Goal: Task Accomplishment & Management: Manage account settings

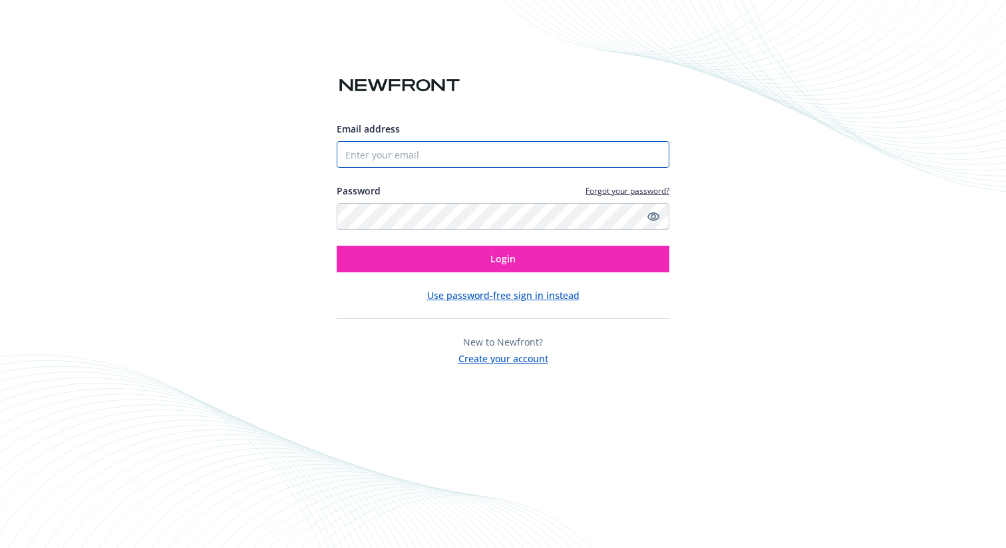
click at [457, 152] on input "Email address" at bounding box center [503, 154] width 333 height 27
type input "[EMAIL_ADDRESS][DOMAIN_NAME]"
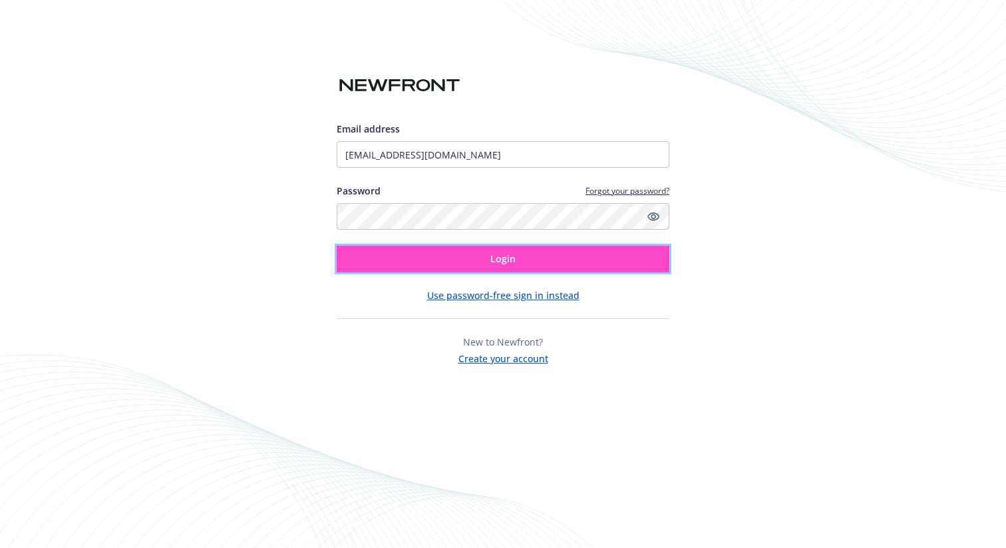
click at [466, 250] on button "Login" at bounding box center [503, 258] width 333 height 27
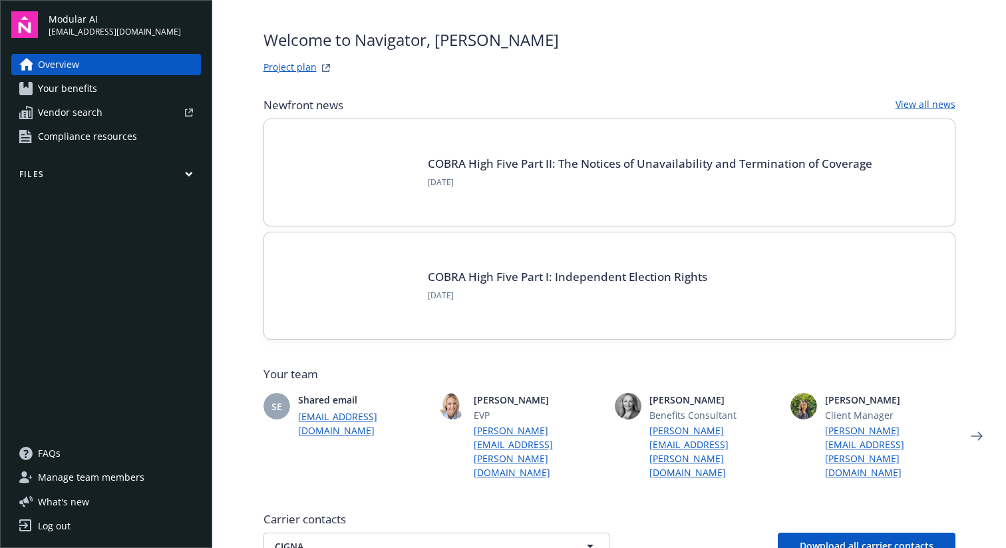
scroll to position [39, 0]
